Goal: Find specific page/section: Find specific page/section

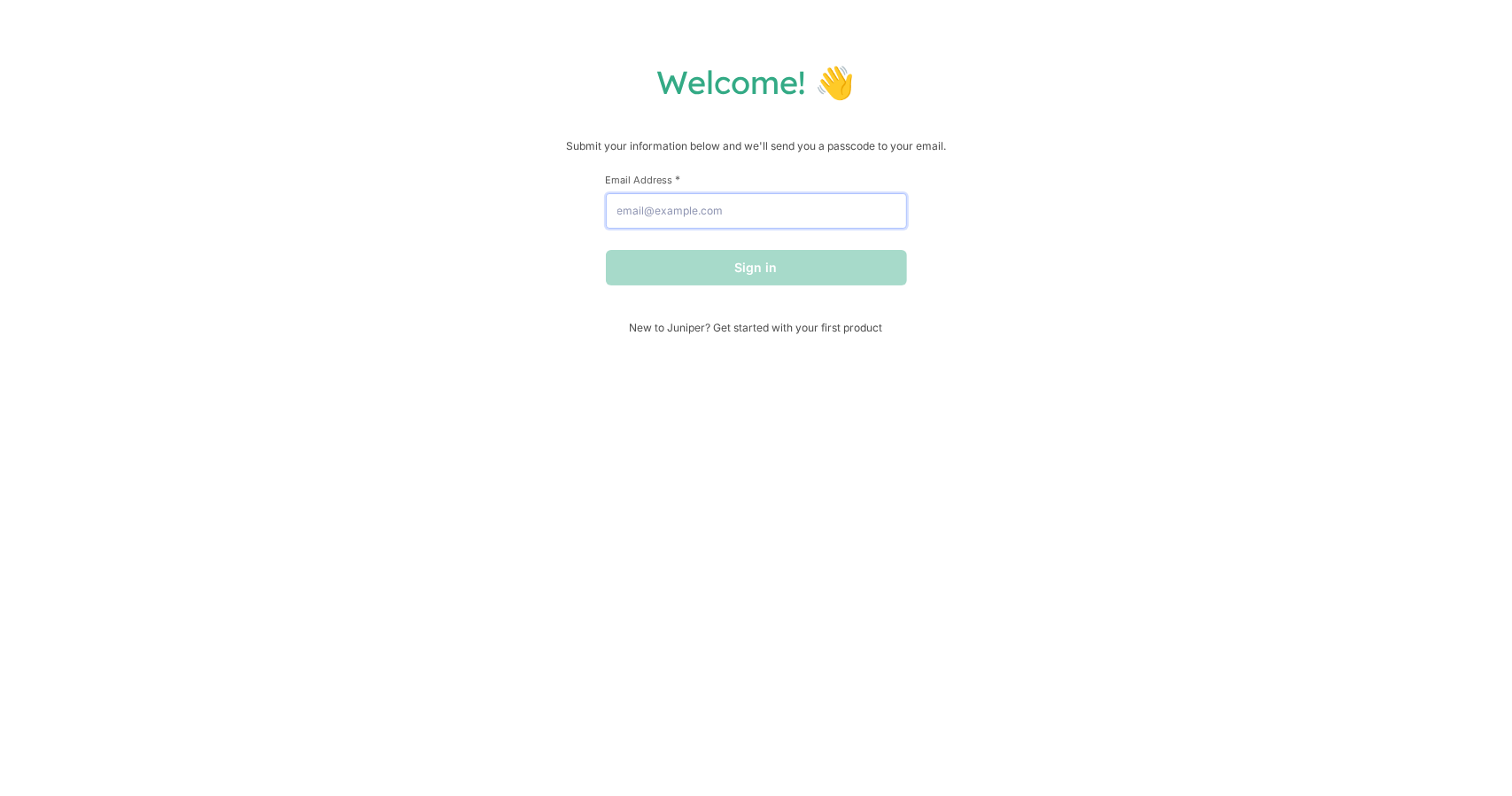
click at [710, 212] on input "Email Address *" at bounding box center [756, 210] width 301 height 35
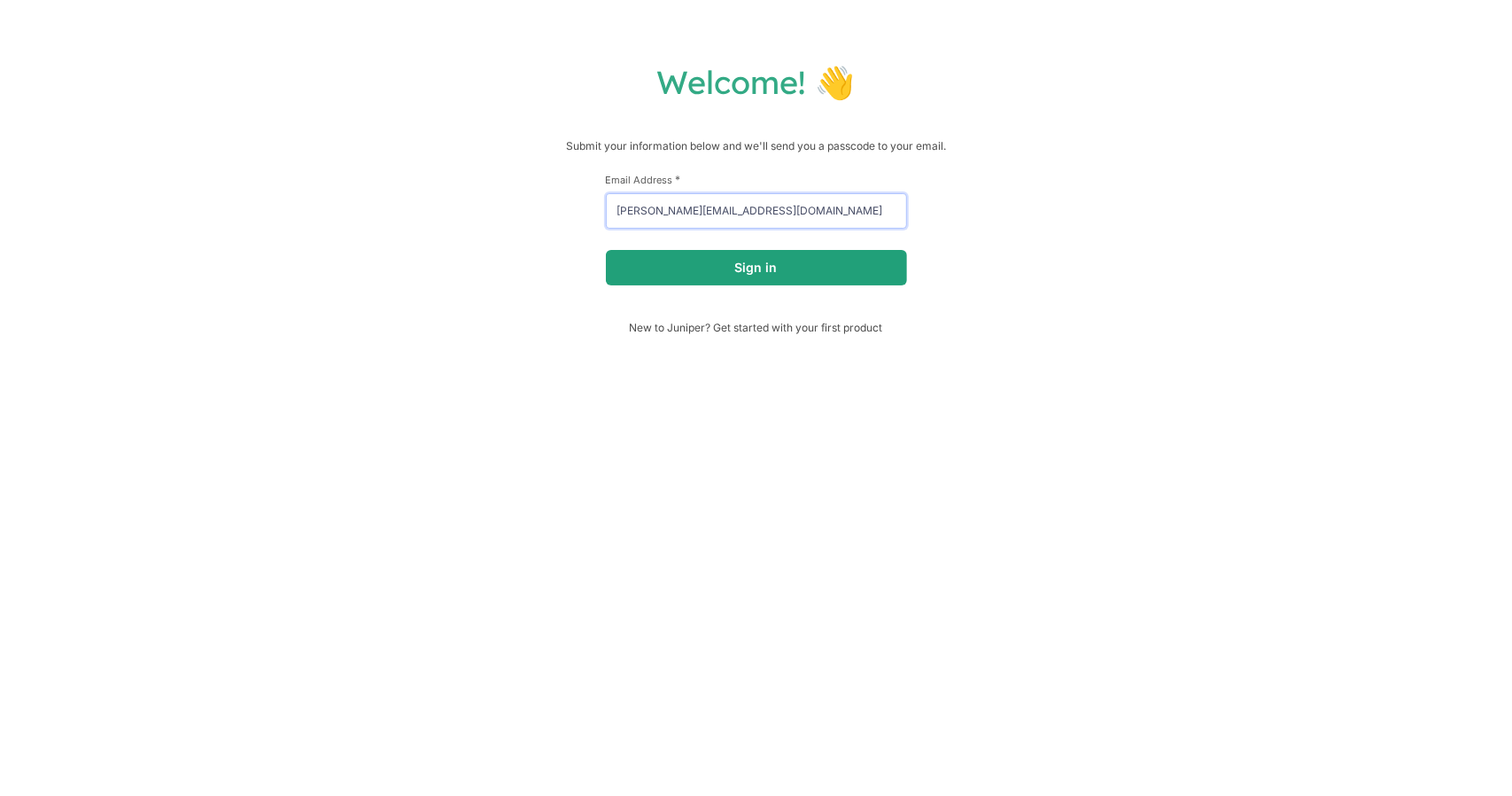
type input "[PERSON_NAME][EMAIL_ADDRESS][DOMAIN_NAME]"
click at [747, 260] on button "Sign in" at bounding box center [756, 267] width 301 height 35
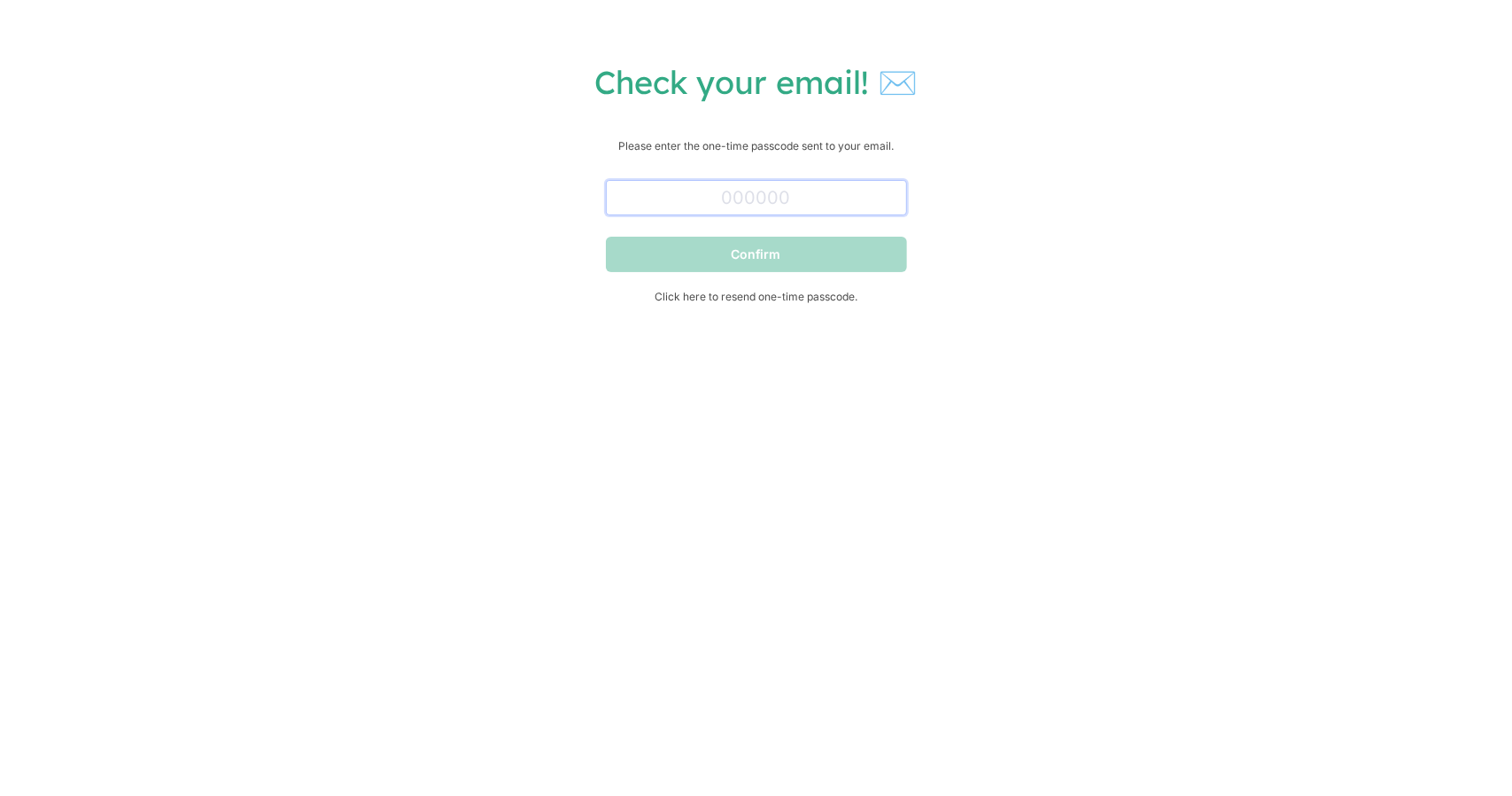
click at [746, 192] on input "text" at bounding box center [756, 198] width 301 height 35
paste input "680376"
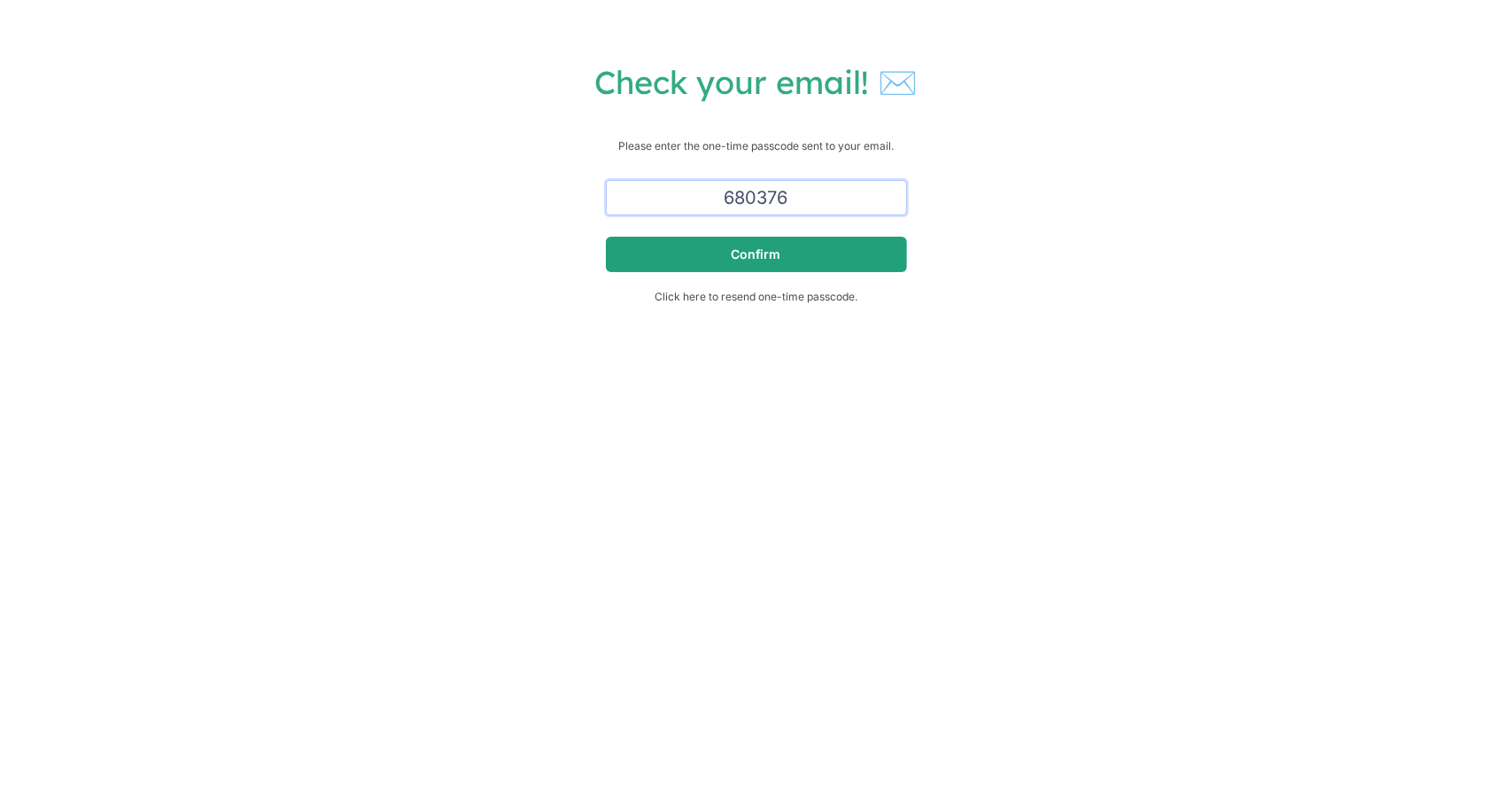
type input "680376"
click at [747, 259] on button "Confirm" at bounding box center [756, 254] width 301 height 35
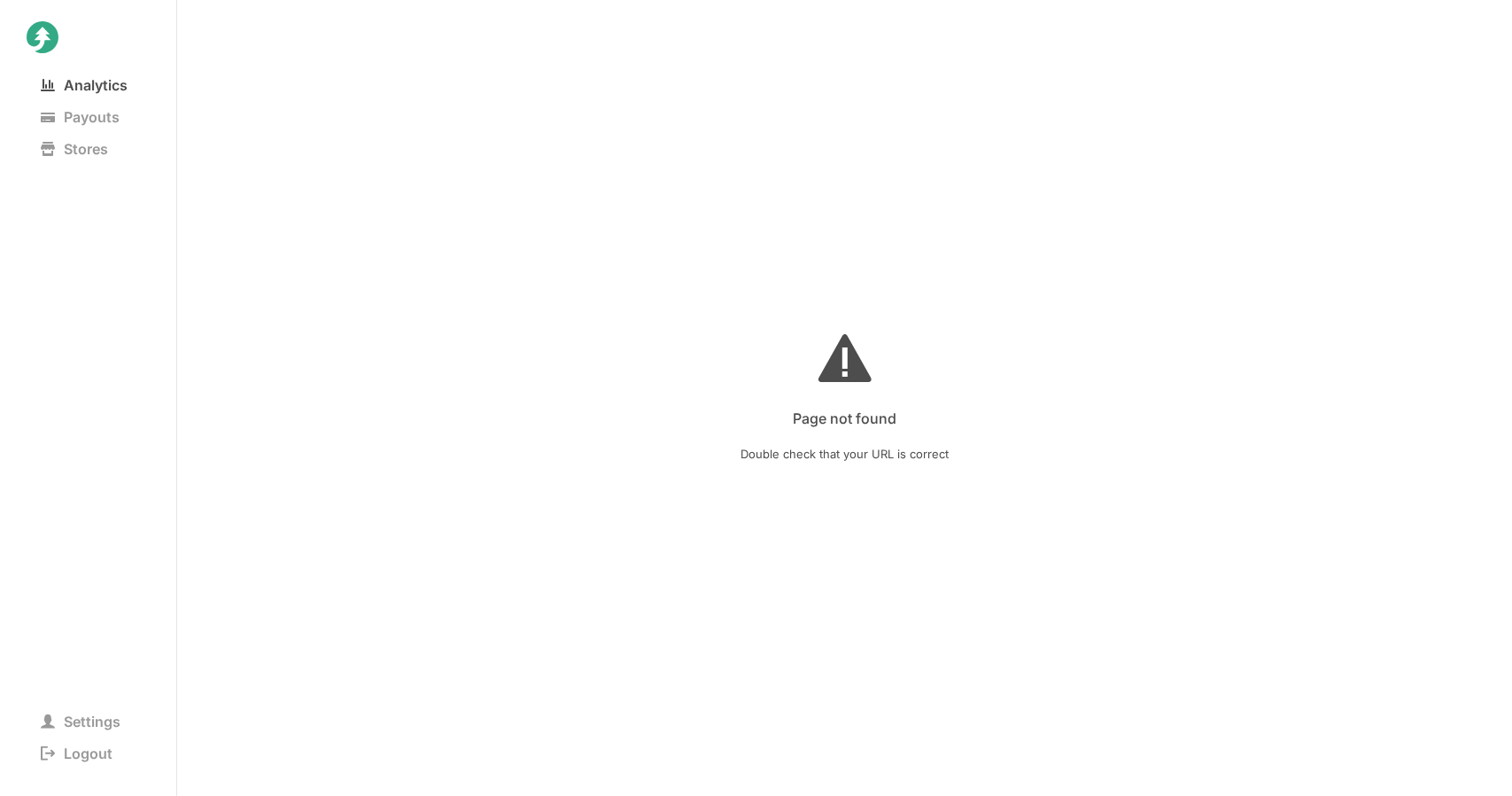
click at [72, 93] on span "Analytics" at bounding box center [84, 85] width 115 height 24
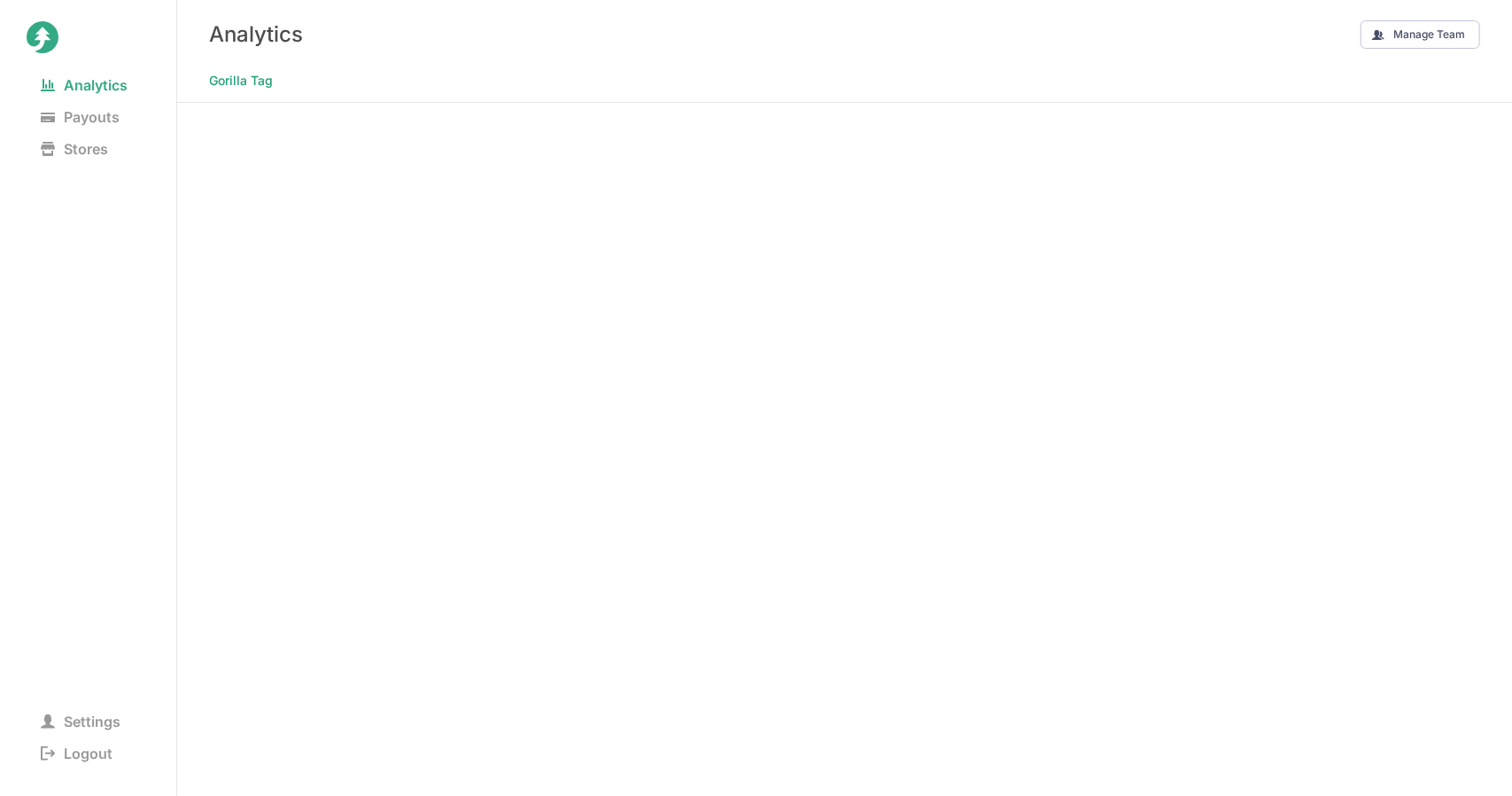
click at [238, 74] on Tag "Gorilla Tag" at bounding box center [241, 80] width 63 height 24
click at [253, 69] on Tag "Gorilla Tag" at bounding box center [241, 80] width 63 height 24
click at [112, 117] on span "Payouts" at bounding box center [80, 116] width 107 height 24
click at [84, 146] on span "Stores" at bounding box center [74, 148] width 95 height 24
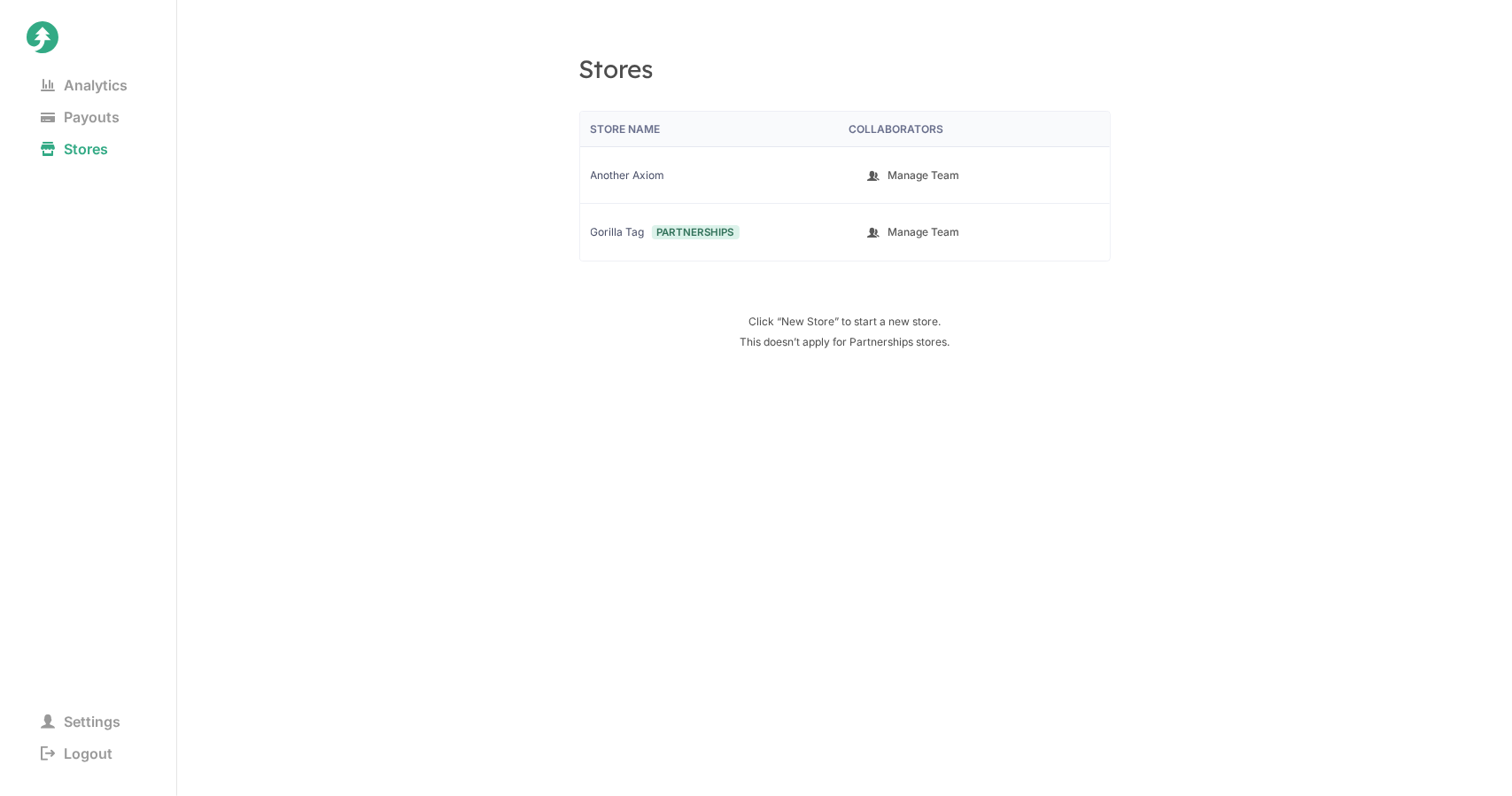
click at [669, 233] on strong "Partnerships" at bounding box center [696, 232] width 88 height 15
click at [624, 180] on span "Another Axiom" at bounding box center [713, 175] width 244 height 15
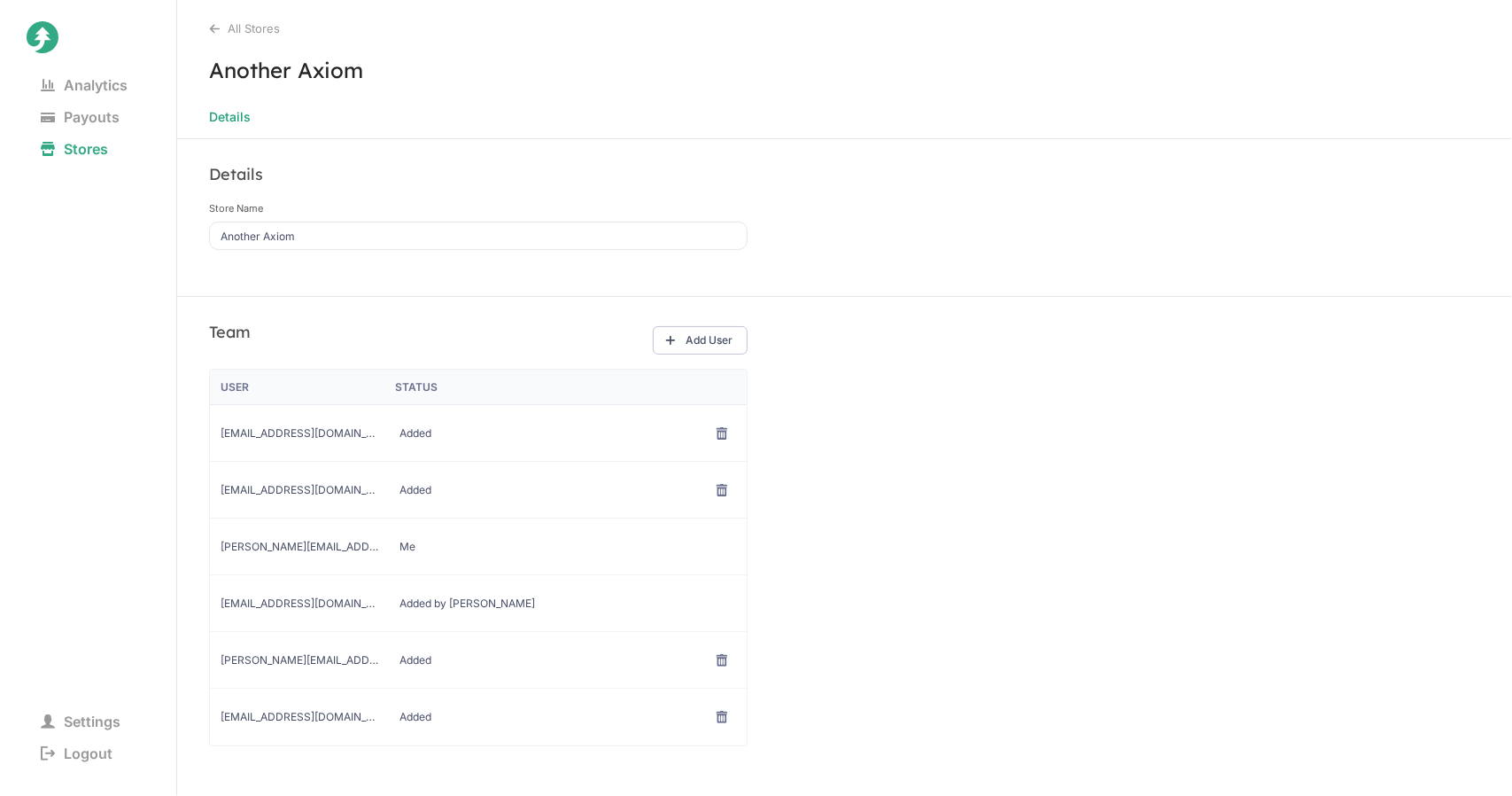
scroll to position [27, 0]
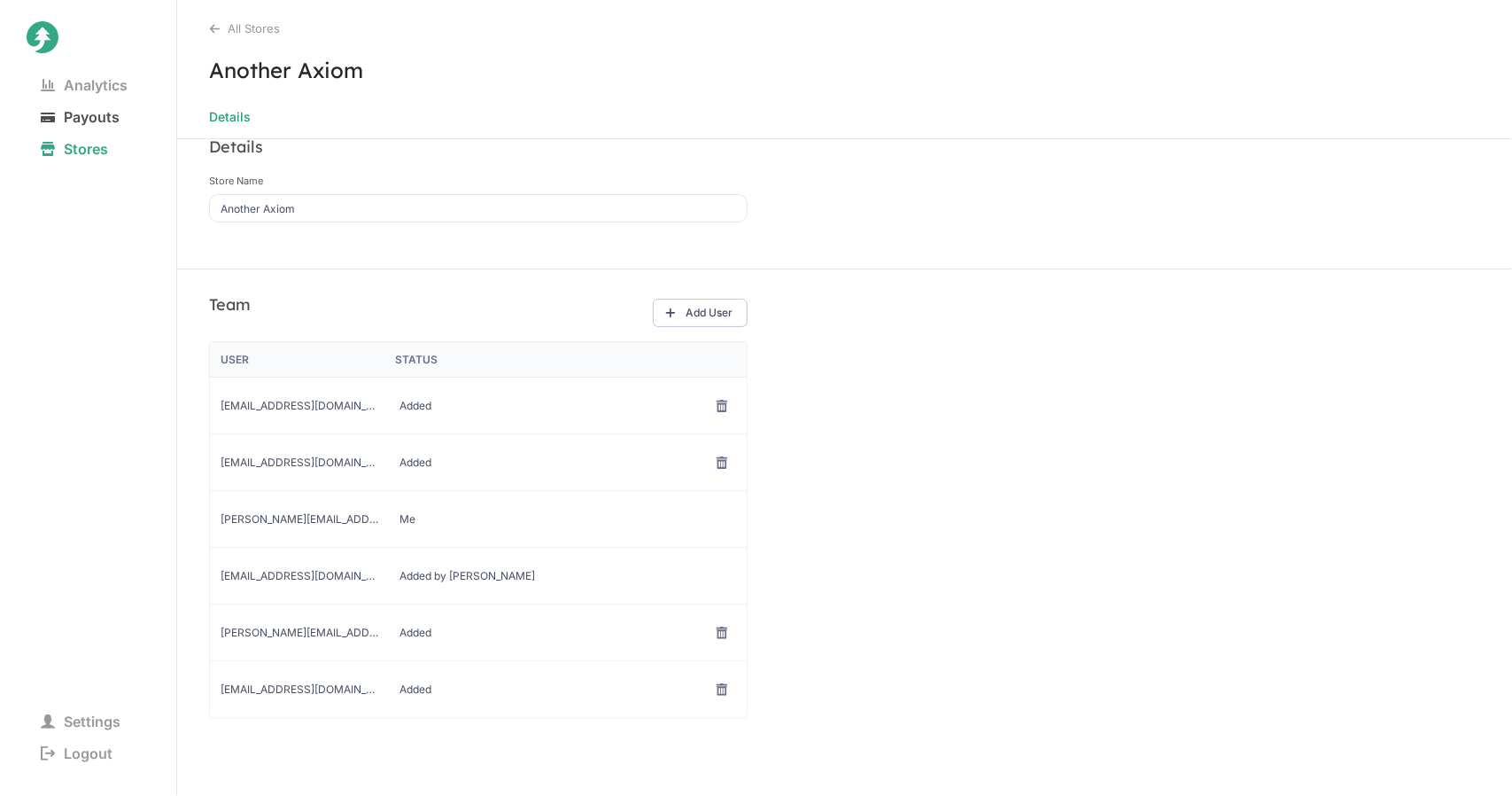
click at [93, 117] on span "Payouts" at bounding box center [80, 116] width 107 height 24
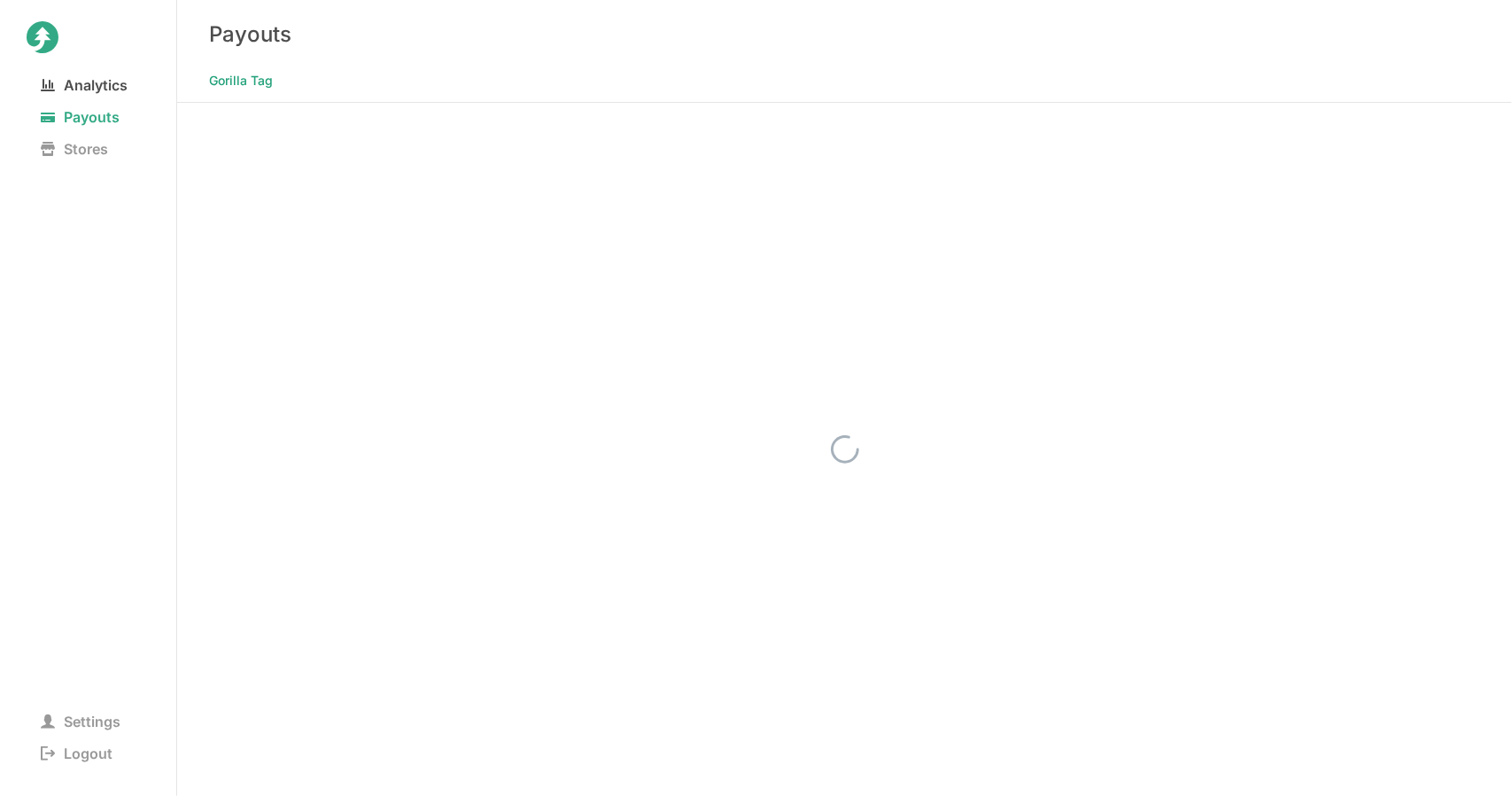
click at [105, 77] on span "Analytics" at bounding box center [84, 85] width 115 height 24
